Goal: Task Accomplishment & Management: Manage account settings

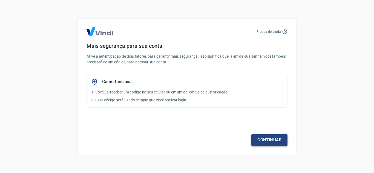
click at [276, 140] on link "Continuar" at bounding box center [269, 139] width 36 height 11
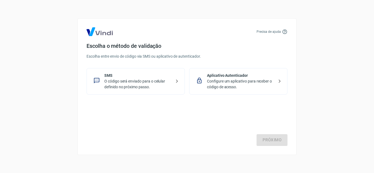
click at [154, 85] on p "O código será enviado para o celular definido no próximo passo." at bounding box center [137, 84] width 67 height 11
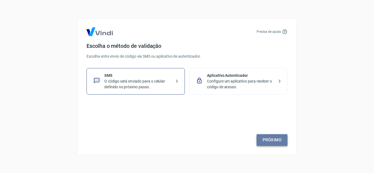
click at [275, 138] on link "Próximo" at bounding box center [272, 139] width 31 height 11
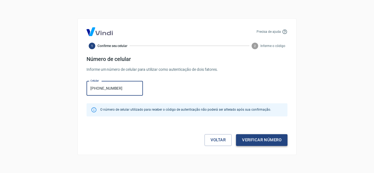
type input "[PHONE_NUMBER]"
click at [263, 139] on button "Verificar número" at bounding box center [261, 139] width 51 height 11
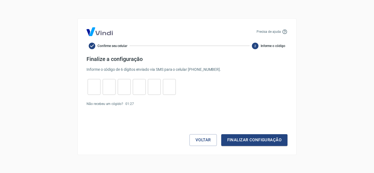
click at [94, 90] on input "tel" at bounding box center [94, 87] width 13 height 12
type input "2"
type input "9"
type input "7"
type input "6"
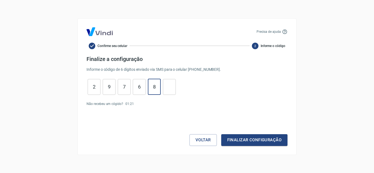
type input "8"
drag, startPoint x: 262, startPoint y: 139, endPoint x: 263, endPoint y: 134, distance: 4.6
click at [263, 136] on button "Finalizar configuração" at bounding box center [254, 139] width 66 height 11
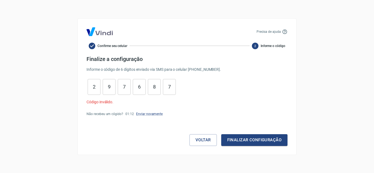
click at [160, 114] on link "Enviar novamente" at bounding box center [149, 114] width 27 height 4
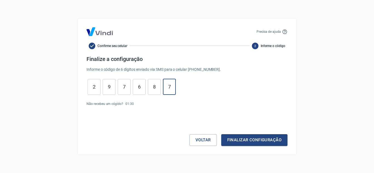
click at [169, 87] on input "7" at bounding box center [169, 87] width 13 height 12
type input "7"
type input "8"
type input "6"
type input "7"
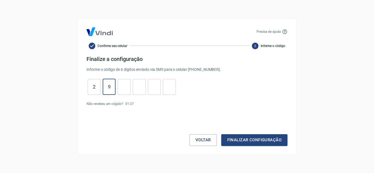
type input "9"
type input "2"
type input "8"
type input "1"
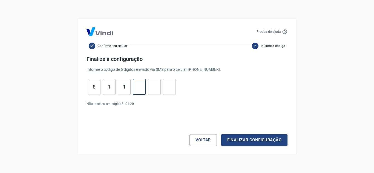
type input "6"
type input "3"
click at [280, 137] on button "Finalizar configuração" at bounding box center [254, 139] width 66 height 11
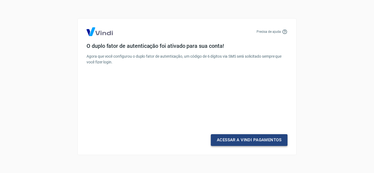
click at [266, 136] on link "Acessar a Vindi Pagamentos" at bounding box center [249, 139] width 77 height 11
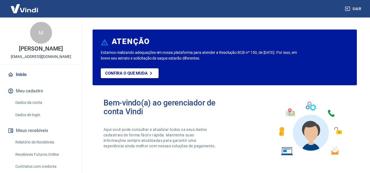
click at [137, 76] on link "Confira o que muda" at bounding box center [130, 73] width 58 height 10
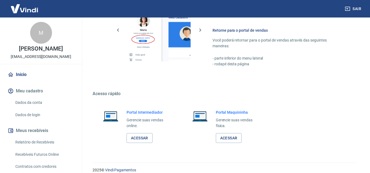
scroll to position [333, 0]
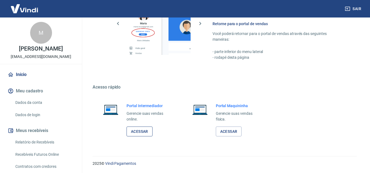
click at [148, 132] on link "Acessar" at bounding box center [139, 132] width 26 height 10
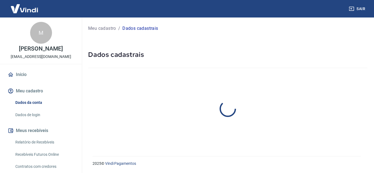
select select "SP"
select select "business"
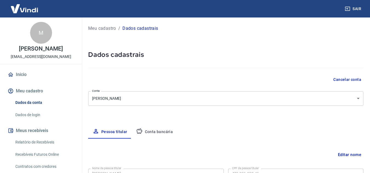
scroll to position [27, 0]
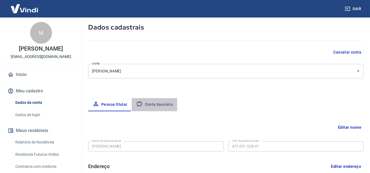
click at [150, 105] on button "Conta bancária" at bounding box center [155, 104] width 46 height 13
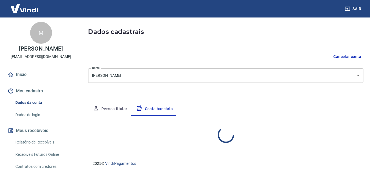
select select "1"
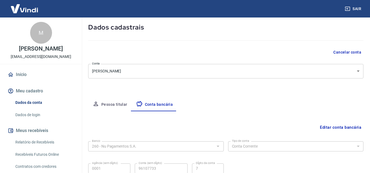
scroll to position [55, 0]
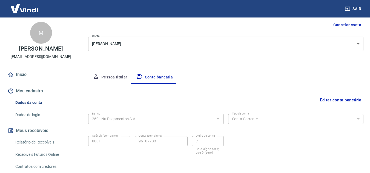
click at [219, 120] on div at bounding box center [217, 119] width 7 height 8
click at [207, 114] on div "260 - Nu Pagamentos S.A. Banco" at bounding box center [156, 119] width 136 height 10
click at [215, 119] on div at bounding box center [217, 119] width 7 height 8
click at [353, 98] on button "Editar conta bancária" at bounding box center [341, 100] width 46 height 10
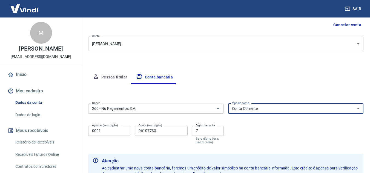
click at [261, 108] on select "Conta Corrente Conta Poupança" at bounding box center [296, 109] width 136 height 10
click at [228, 104] on select "Conta Corrente Conta Poupança" at bounding box center [296, 109] width 136 height 10
click at [215, 107] on icon "Abrir" at bounding box center [218, 108] width 7 height 7
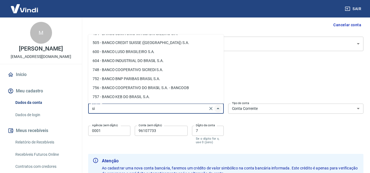
scroll to position [0, 0]
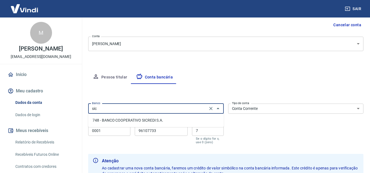
click at [181, 120] on li "748 - BANCO COOPERATIVO SICREDI S.A." at bounding box center [156, 120] width 136 height 9
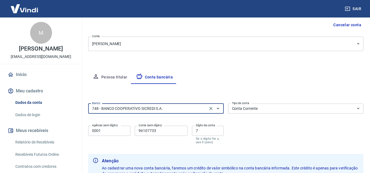
type input "748 - BANCO COOPERATIVO SICREDI S.A."
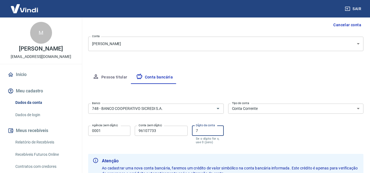
click at [212, 134] on input "7" at bounding box center [208, 131] width 32 height 10
click at [181, 129] on input "96107733" at bounding box center [161, 131] width 53 height 10
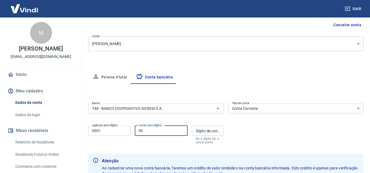
type input "9"
drag, startPoint x: 128, startPoint y: 129, endPoint x: 131, endPoint y: 129, distance: 2.8
click at [128, 129] on input "0001" at bounding box center [109, 131] width 42 height 10
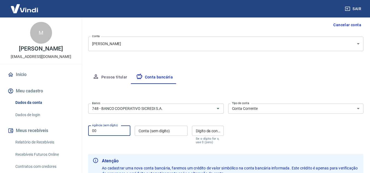
type input "0"
type input "0717"
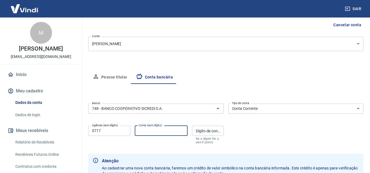
click at [154, 132] on input "Conta (sem dígito)" at bounding box center [161, 131] width 53 height 10
type input "69777"
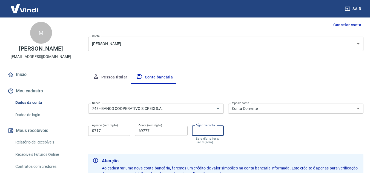
click at [212, 131] on input "Dígito da conta" at bounding box center [208, 131] width 32 height 10
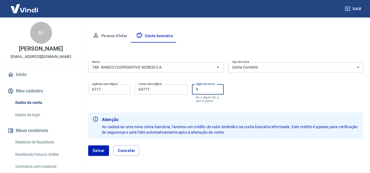
scroll to position [110, 0]
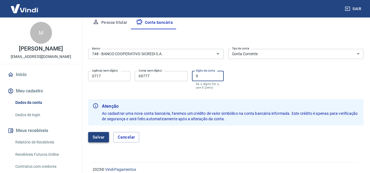
type input "9"
click at [100, 135] on button "Salvar" at bounding box center [98, 137] width 21 height 10
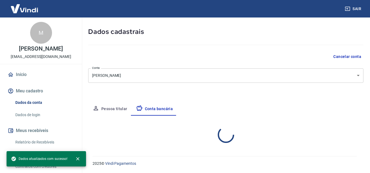
select select "1"
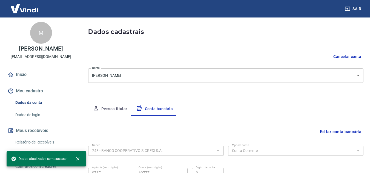
scroll to position [76, 0]
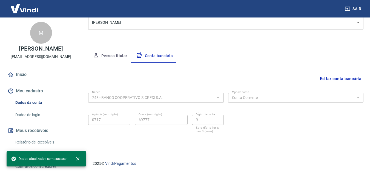
click at [122, 54] on button "Pessoa titular" at bounding box center [110, 56] width 44 height 13
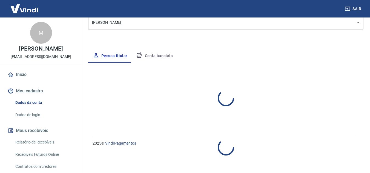
select select "SP"
select select "business"
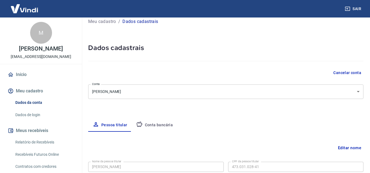
scroll to position [0, 0]
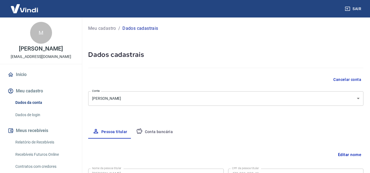
click at [44, 81] on link "Início" at bounding box center [41, 75] width 69 height 12
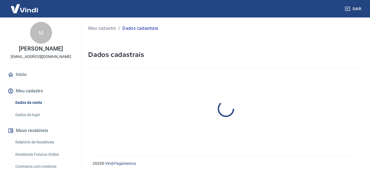
select select "SP"
select select "business"
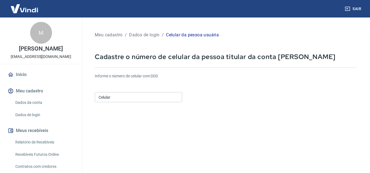
click at [157, 101] on input "Celular" at bounding box center [138, 97] width 87 height 10
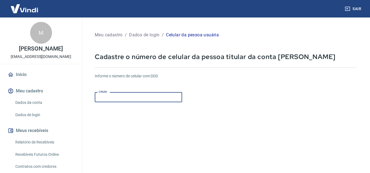
type input "[PHONE_NUMBER]"
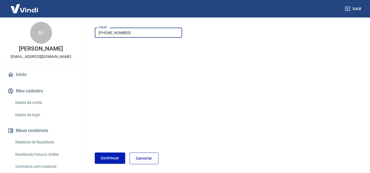
scroll to position [55, 0]
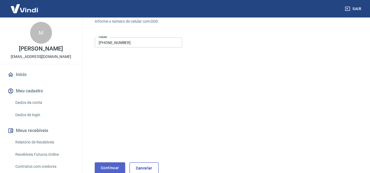
click at [111, 163] on button "Continuar" at bounding box center [110, 168] width 30 height 11
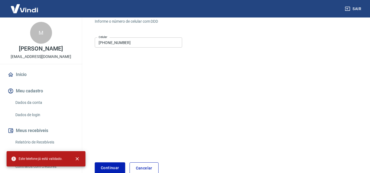
drag, startPoint x: 77, startPoint y: 121, endPoint x: 77, endPoint y: 131, distance: 9.3
click at [77, 131] on div "Início Meu cadastro Dados da conta Dados de login Meus recebíveis Relatório de …" at bounding box center [41, 143] width 82 height 149
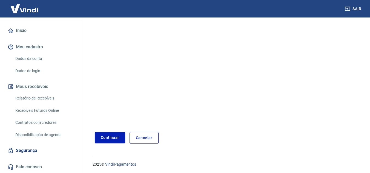
scroll to position [86, 0]
click at [8, 131] on div "Relatório de Recebíveis Recebíveis Futuros Online Contratos com credores Dispon…" at bounding box center [41, 117] width 69 height 48
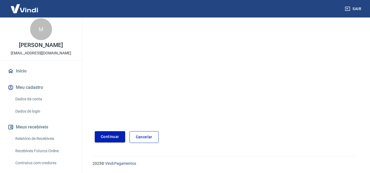
scroll to position [0, 0]
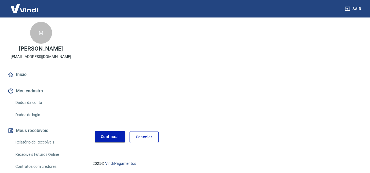
click at [35, 108] on link "Dados da conta" at bounding box center [44, 102] width 62 height 11
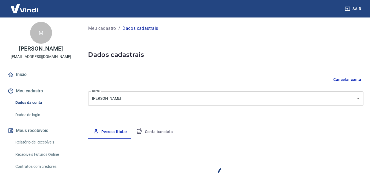
select select "SP"
select select "business"
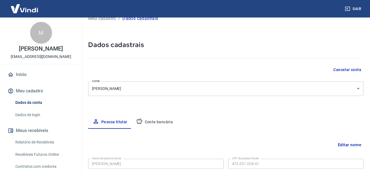
scroll to position [27, 0]
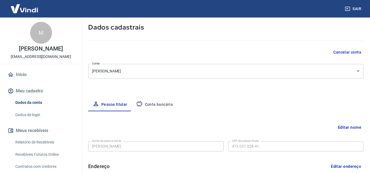
click at [34, 121] on link "Dados de login" at bounding box center [44, 115] width 62 height 11
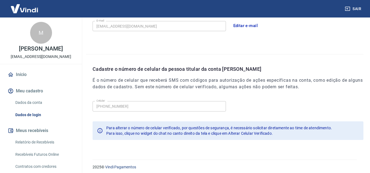
scroll to position [177, 0]
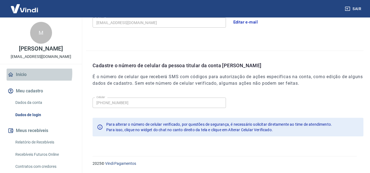
click at [33, 79] on link "Início" at bounding box center [41, 75] width 69 height 12
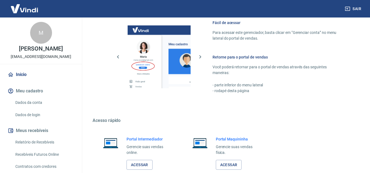
scroll to position [373, 0]
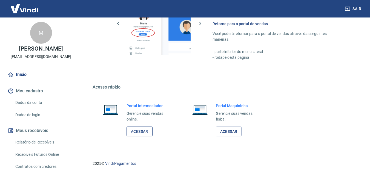
click at [137, 133] on link "Acessar" at bounding box center [139, 132] width 26 height 10
click at [145, 134] on link "Acessar" at bounding box center [139, 132] width 26 height 10
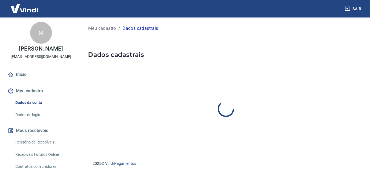
select select "SP"
select select "business"
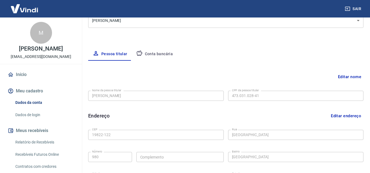
scroll to position [82, 0]
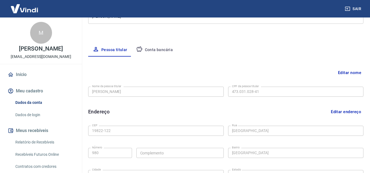
click at [147, 48] on button "Conta bancária" at bounding box center [155, 50] width 46 height 13
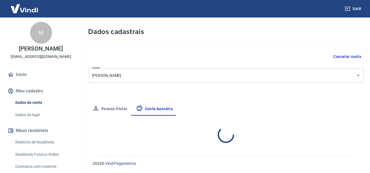
scroll to position [76, 0]
select select "1"
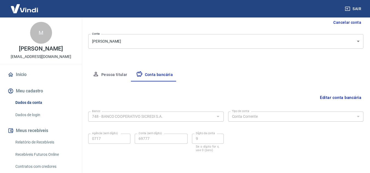
scroll to position [0, 0]
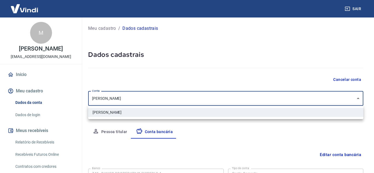
click at [314, 101] on body "Sair M MARIA EDUARDA RAMOS MIRANDA maria1703.ramos@gmail.com Início Meu cadastr…" at bounding box center [187, 86] width 374 height 173
click at [311, 104] on div at bounding box center [187, 86] width 374 height 173
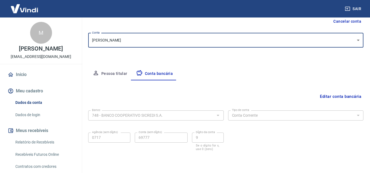
scroll to position [49, 0]
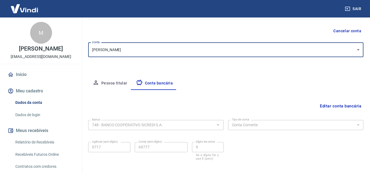
click at [116, 81] on button "Pessoa titular" at bounding box center [110, 83] width 44 height 13
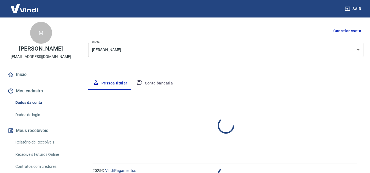
select select "SP"
select select "business"
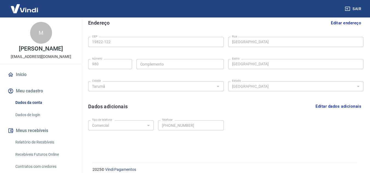
scroll to position [177, 0]
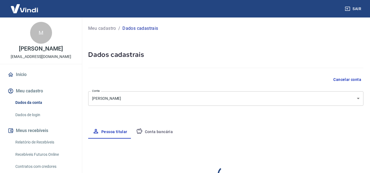
select select "SP"
select select "business"
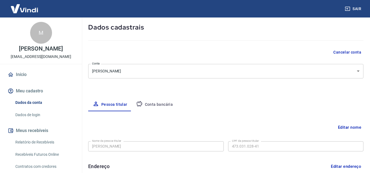
scroll to position [55, 0]
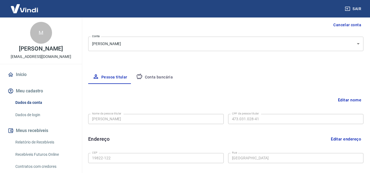
click at [164, 77] on button "Conta bancária" at bounding box center [155, 77] width 46 height 13
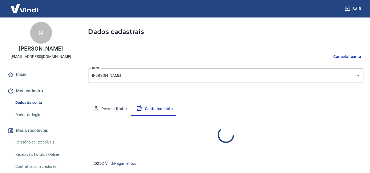
select select "1"
